Goal: Transaction & Acquisition: Purchase product/service

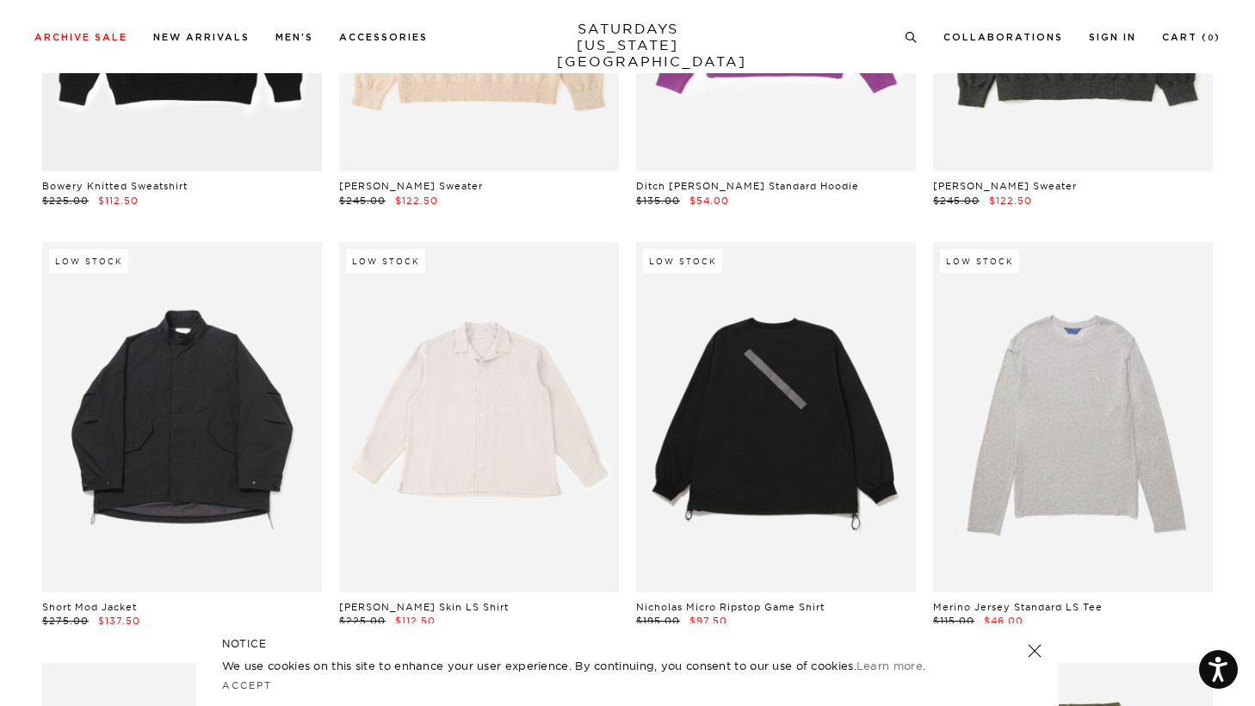
scroll to position [20561, 10]
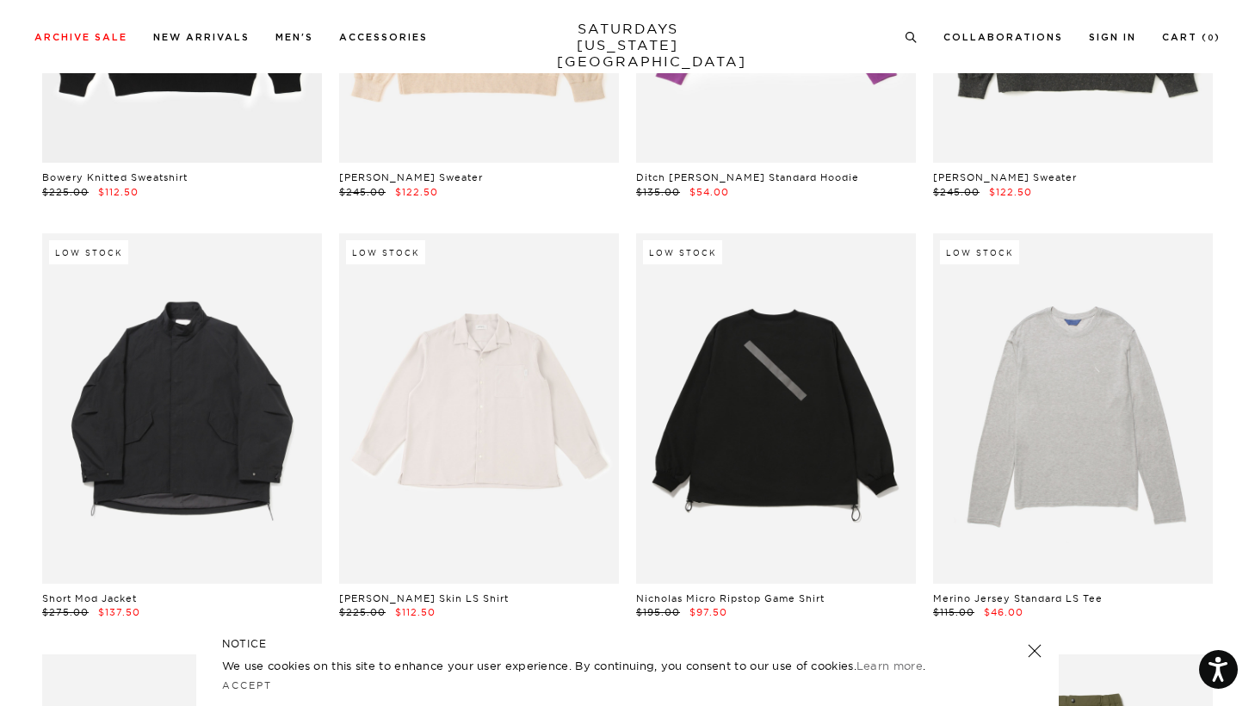
click at [780, 454] on link at bounding box center [776, 407] width 280 height 349
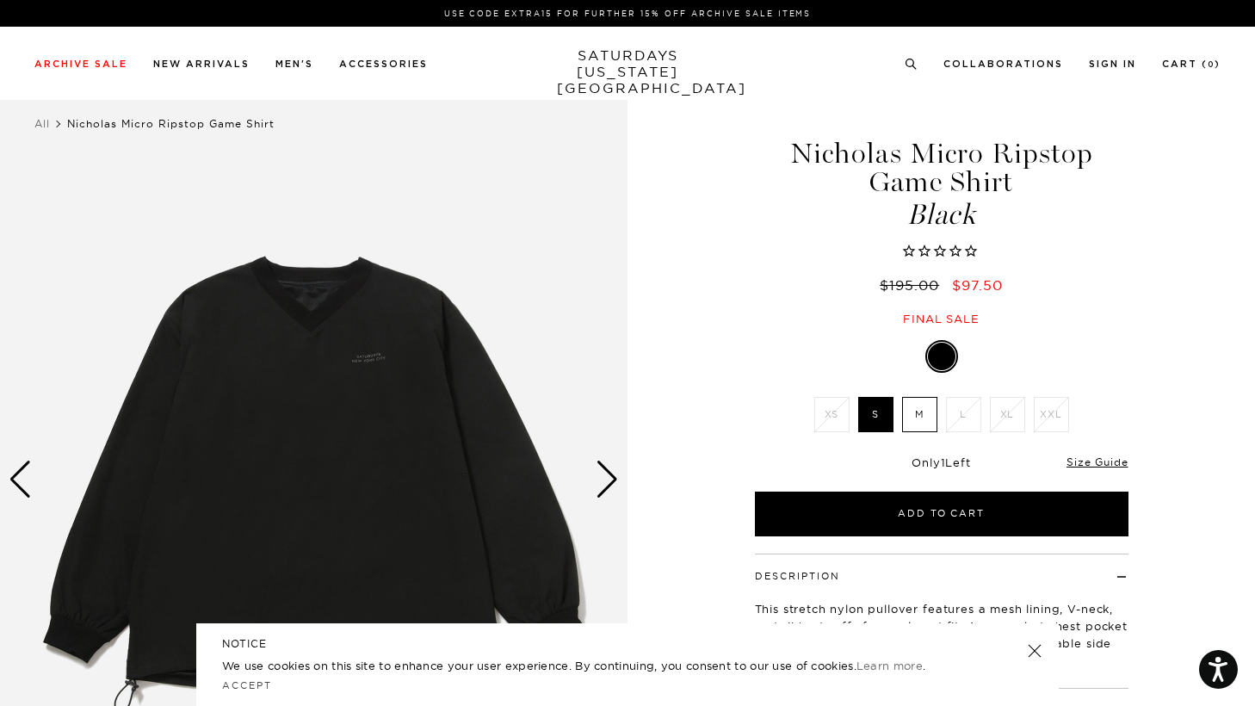
click at [917, 414] on label "M" at bounding box center [919, 414] width 35 height 35
click at [0, 0] on input "M" at bounding box center [0, 0] width 0 height 0
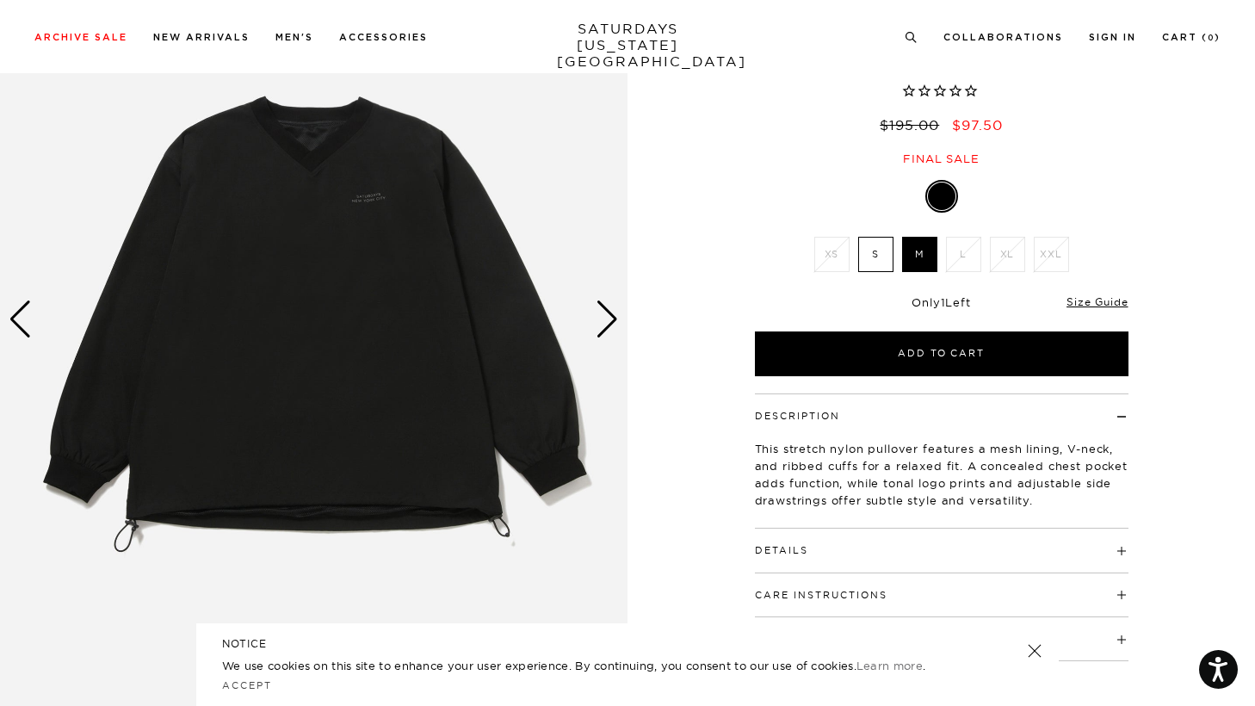
scroll to position [190, 0]
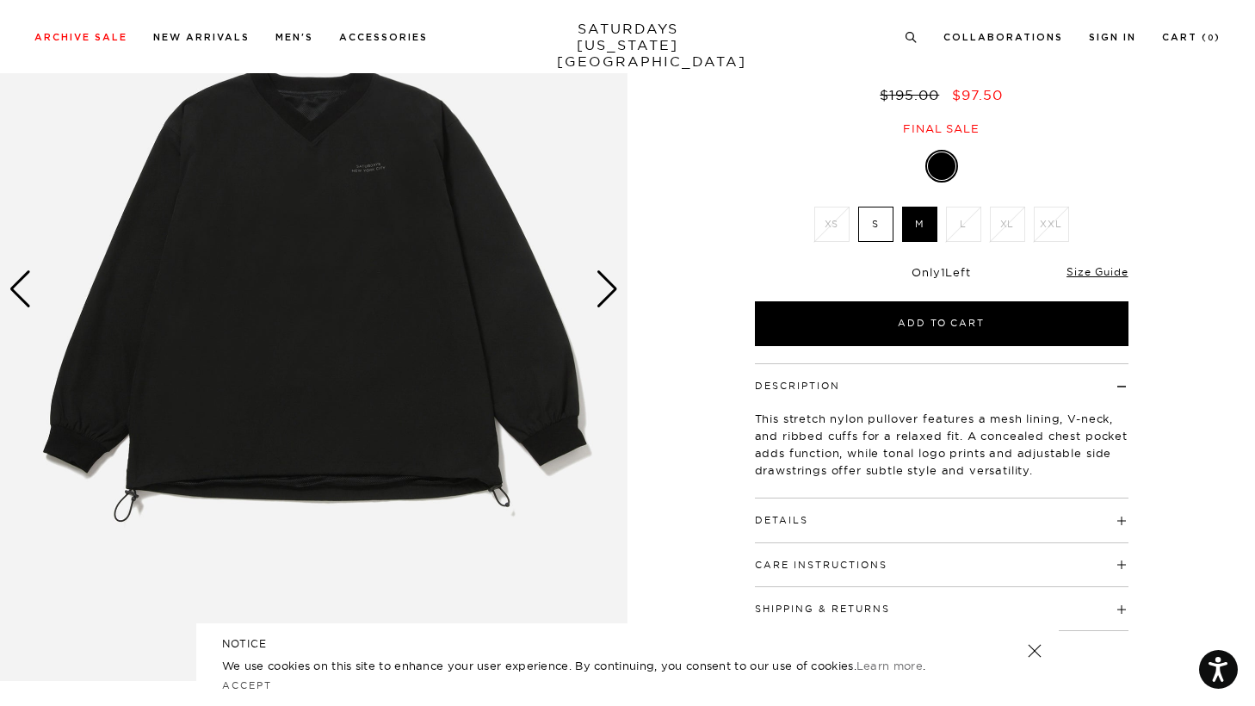
click at [620, 290] on img at bounding box center [313, 289] width 627 height 784
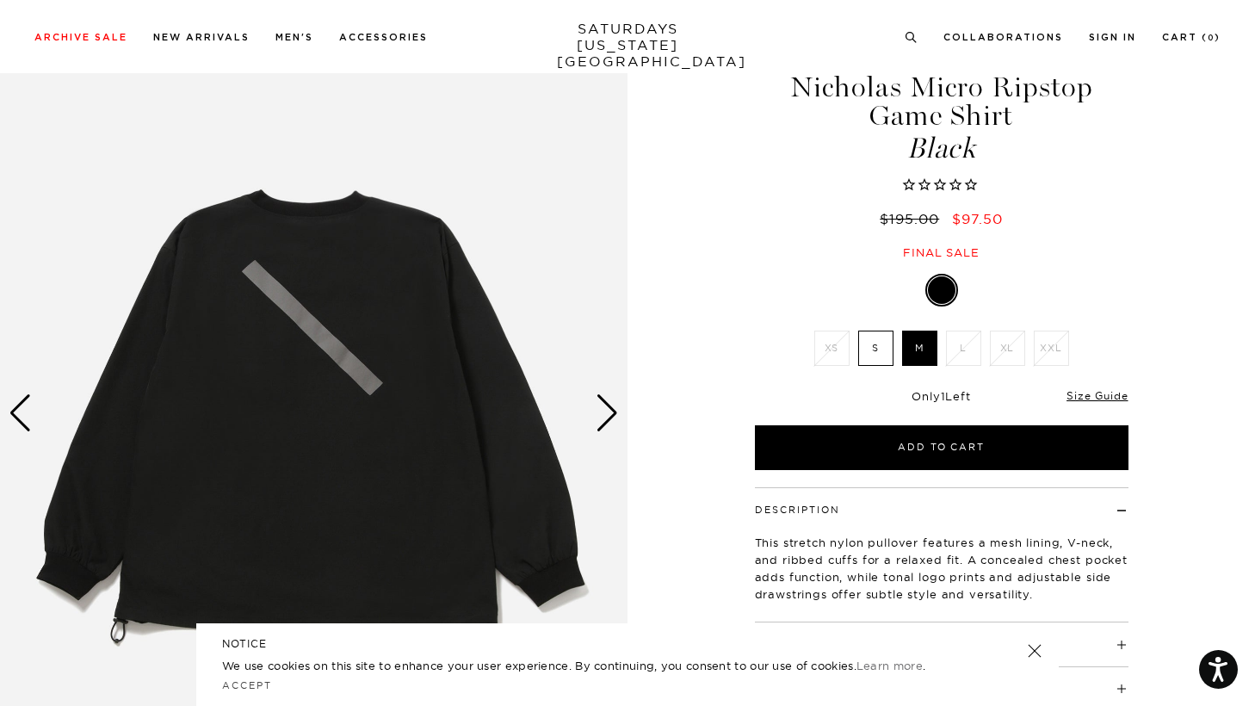
scroll to position [97, 0]
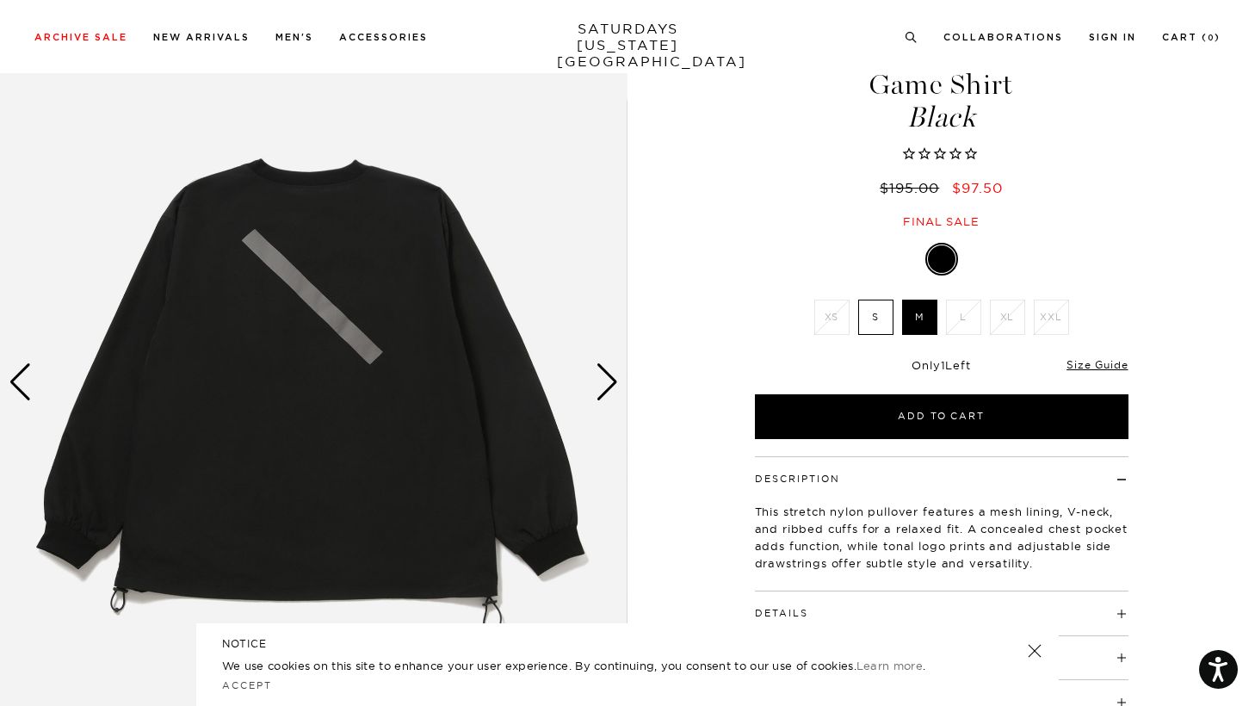
click at [23, 385] on div "Previous slide" at bounding box center [20, 382] width 23 height 38
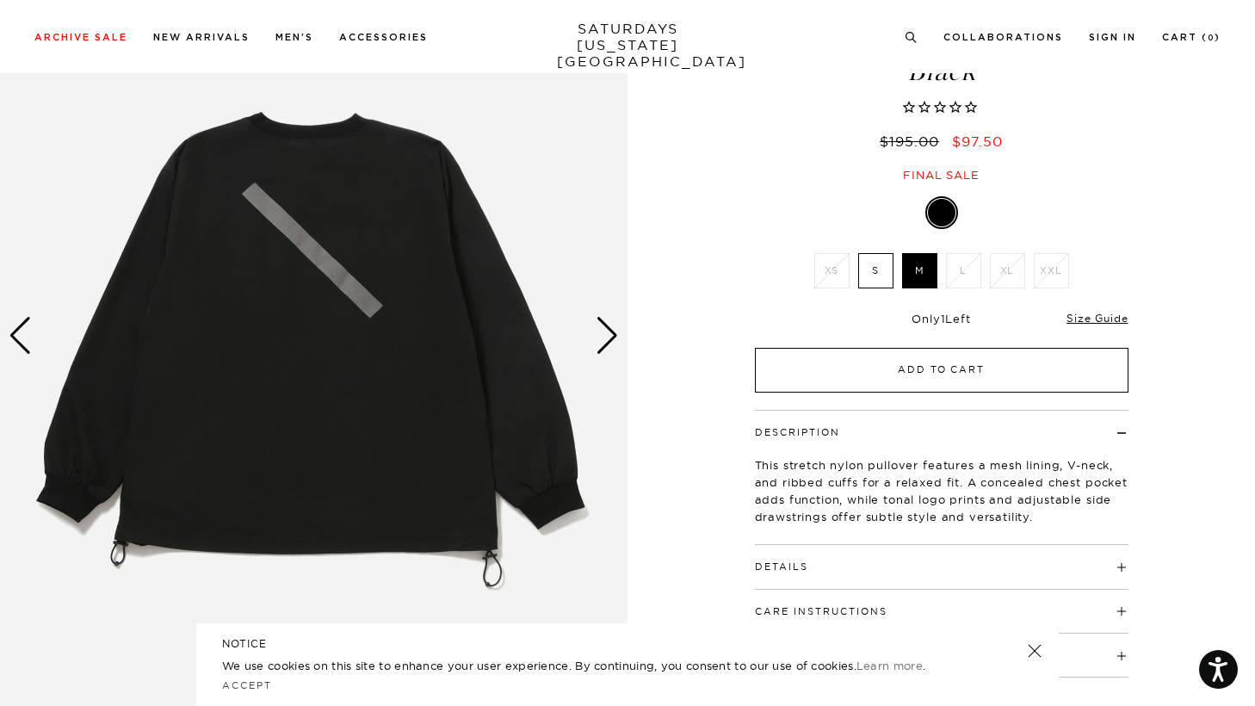
scroll to position [147, 0]
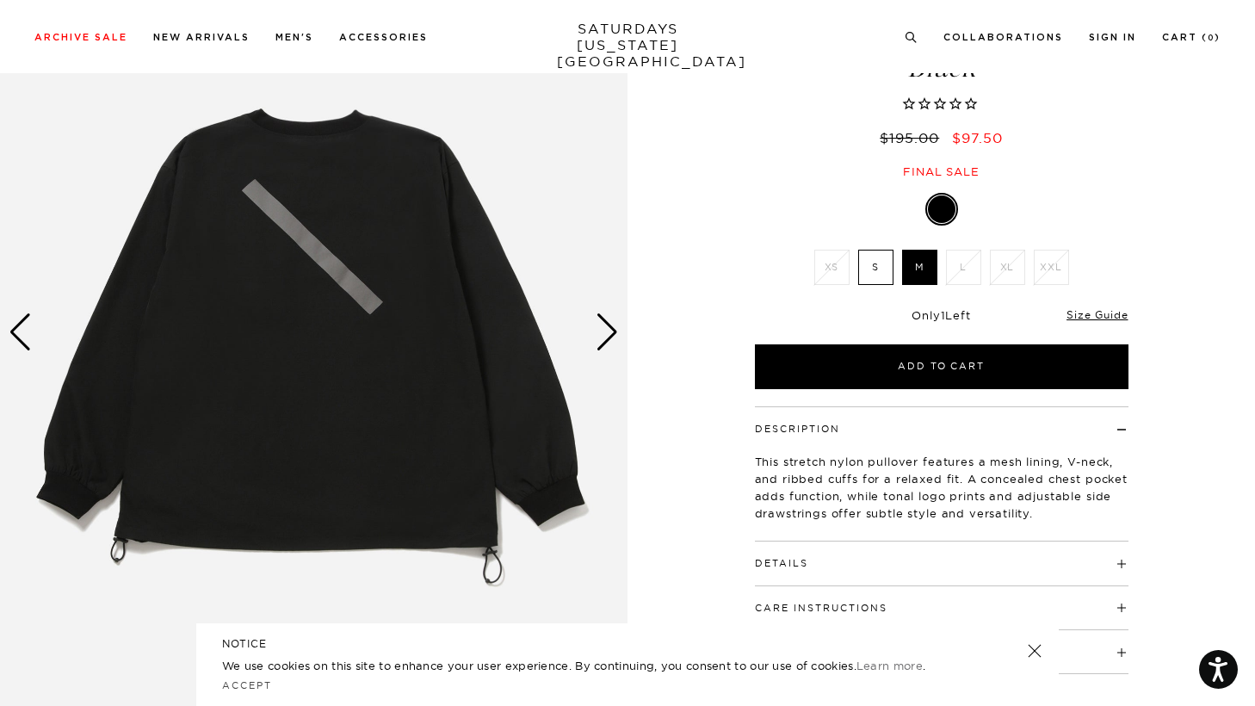
click at [29, 330] on div "Previous slide" at bounding box center [20, 332] width 23 height 38
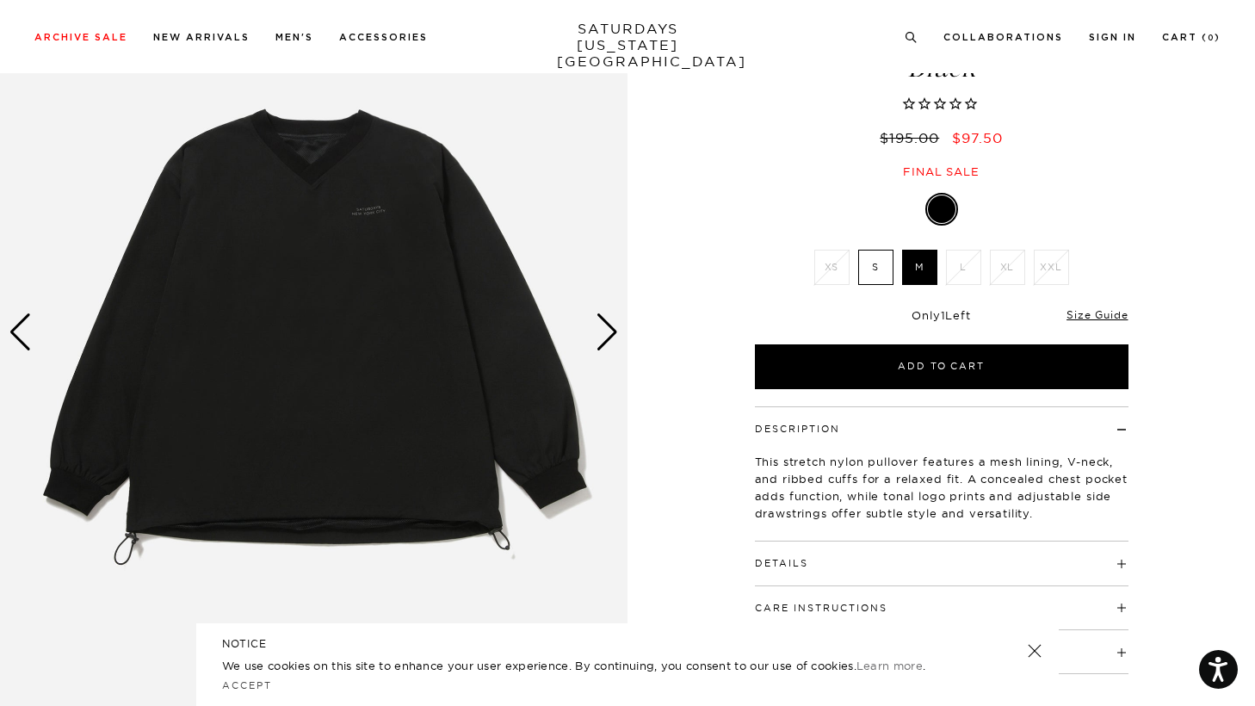
click at [361, 206] on img at bounding box center [313, 332] width 627 height 784
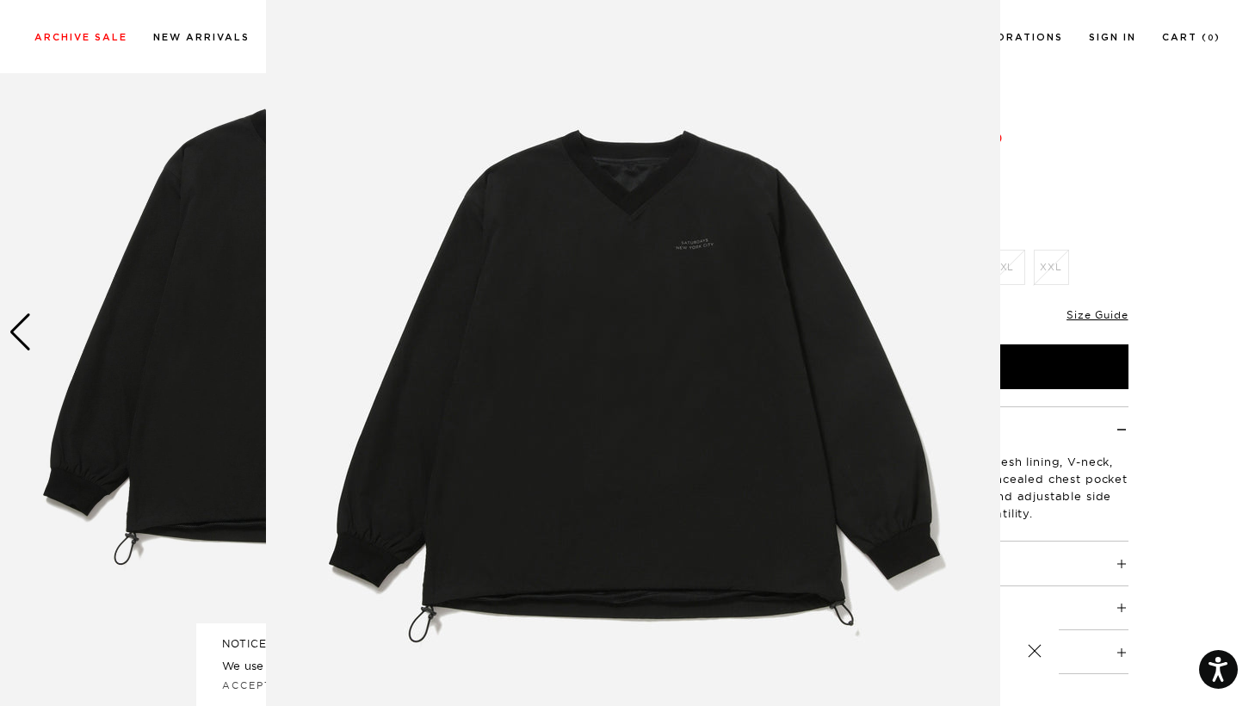
scroll to position [59, 0]
click at [674, 250] on img at bounding box center [633, 381] width 734 height 881
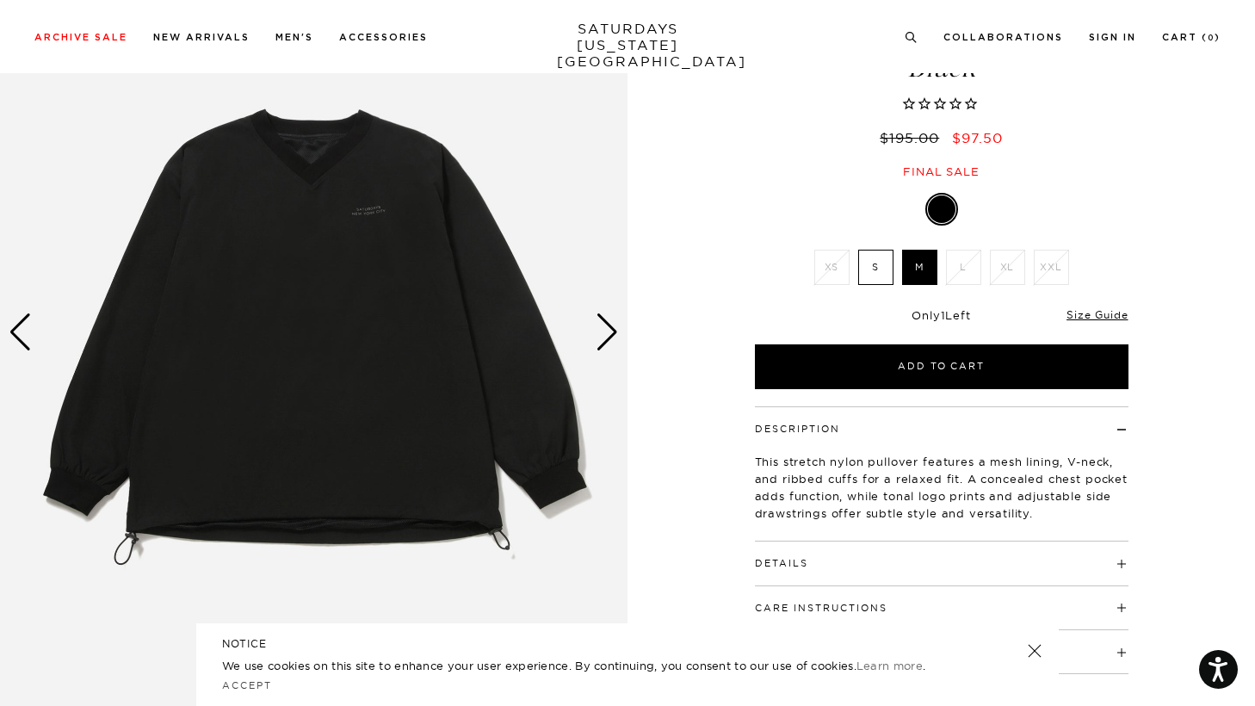
click at [867, 254] on label "S" at bounding box center [875, 267] width 35 height 35
click at [0, 0] on input "S" at bounding box center [0, 0] width 0 height 0
click at [920, 256] on label "M" at bounding box center [919, 267] width 35 height 35
click at [0, 0] on input "M" at bounding box center [0, 0] width 0 height 0
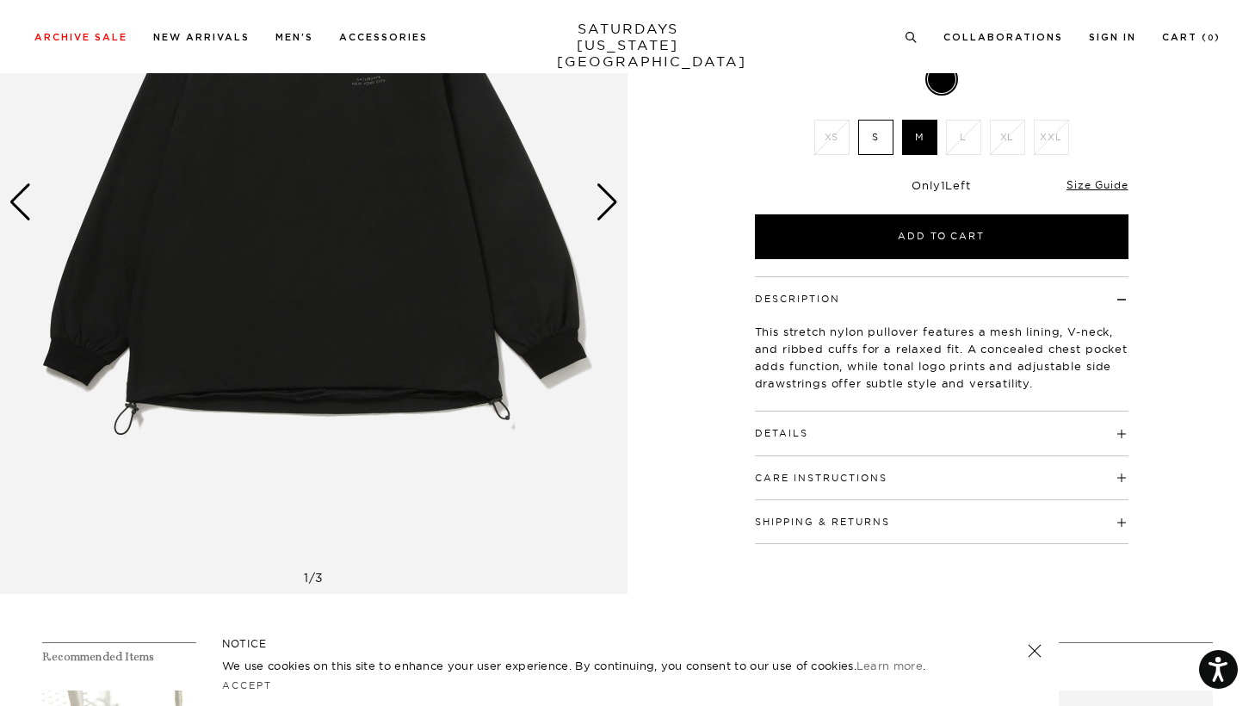
scroll to position [318, 0]
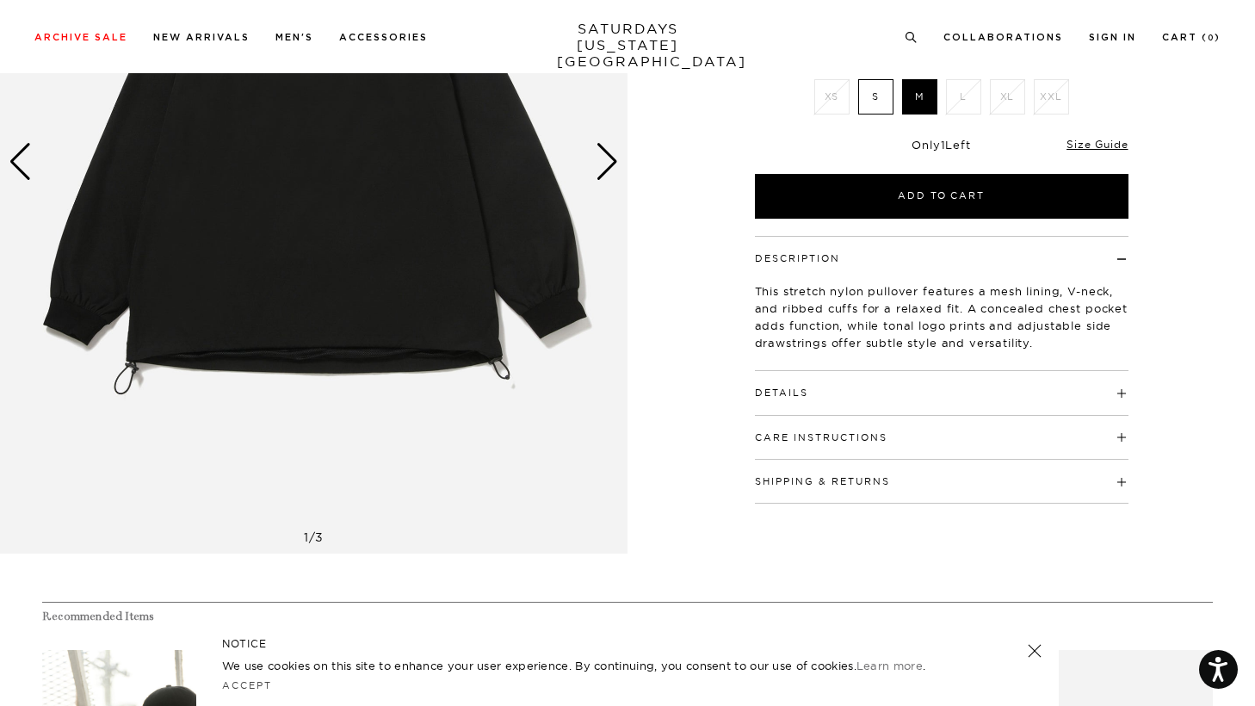
click at [1097, 436] on h4 "Care Instructions" at bounding box center [941, 430] width 373 height 28
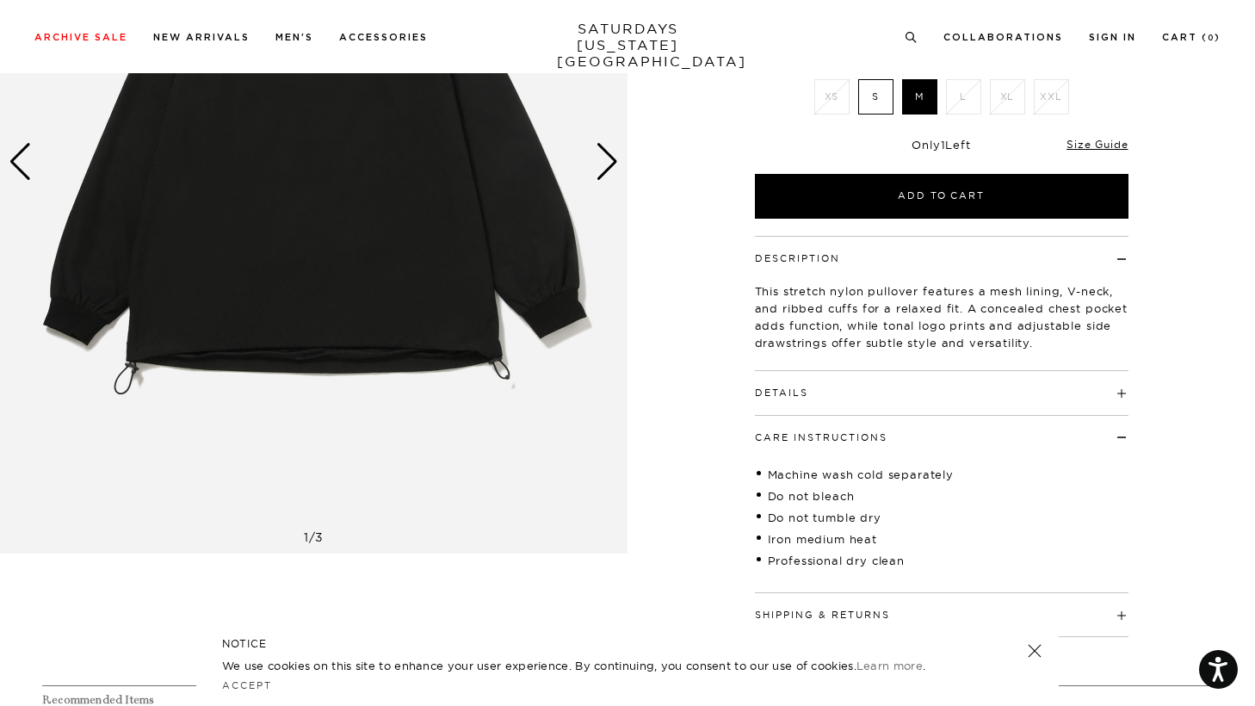
scroll to position [334, 0]
